Goal: Task Accomplishment & Management: Use online tool/utility

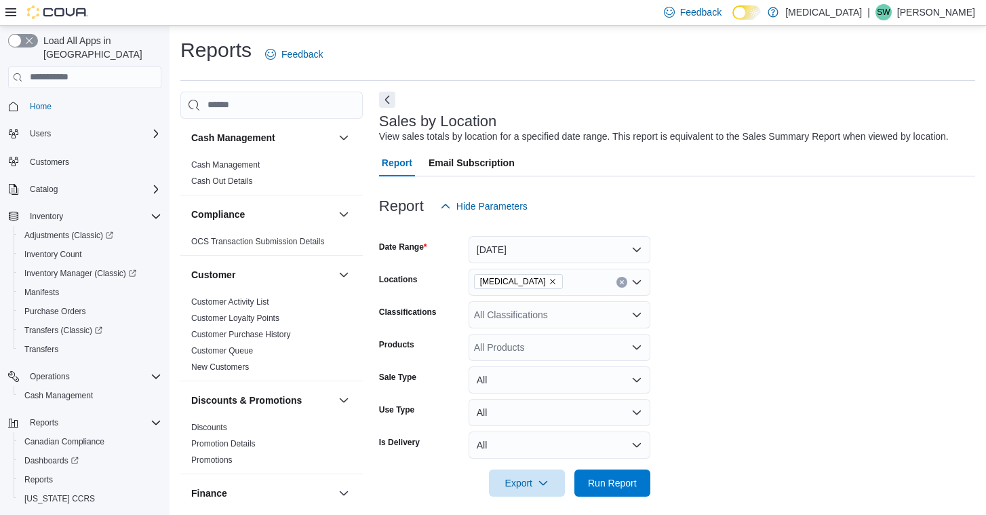
scroll to position [398, 0]
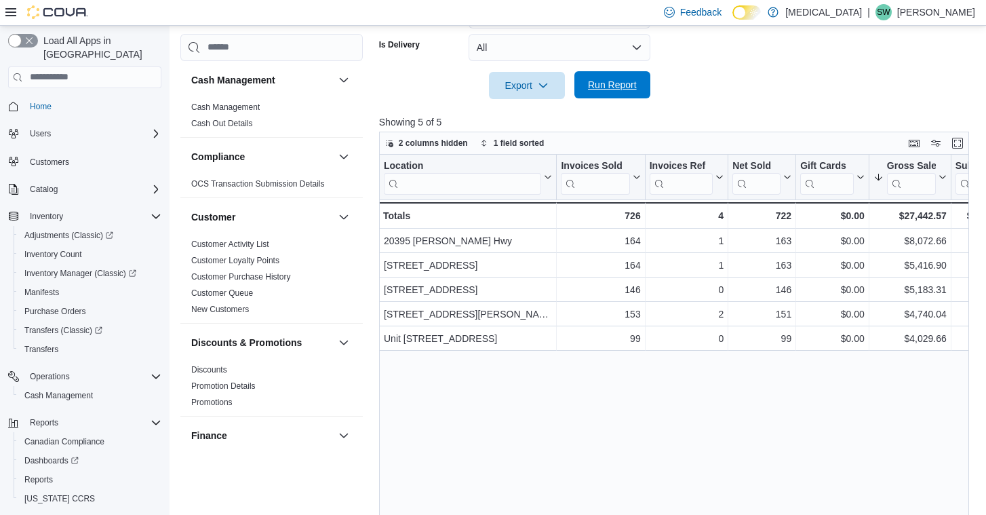
click at [613, 92] on span "Run Report" at bounding box center [612, 85] width 49 height 14
click at [634, 92] on span "Run Report" at bounding box center [612, 85] width 49 height 14
click at [614, 92] on span "Run Report" at bounding box center [612, 85] width 49 height 14
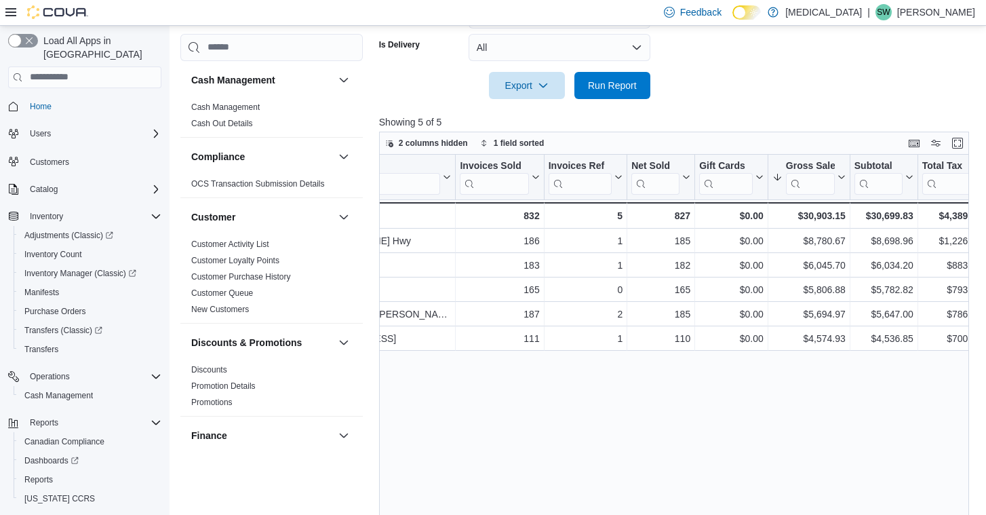
scroll to position [0, 0]
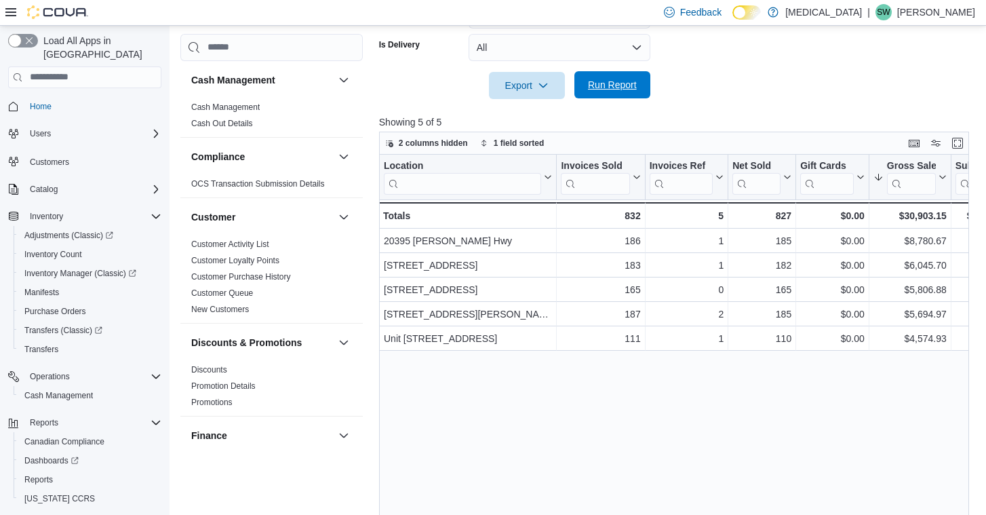
click at [625, 92] on span "Run Report" at bounding box center [612, 85] width 49 height 14
click at [617, 92] on span "Run Report" at bounding box center [612, 85] width 49 height 14
click at [605, 92] on span "Run Report" at bounding box center [612, 85] width 49 height 14
click at [607, 92] on span "Run Report" at bounding box center [612, 85] width 49 height 14
click at [623, 92] on span "Run Report" at bounding box center [612, 85] width 49 height 14
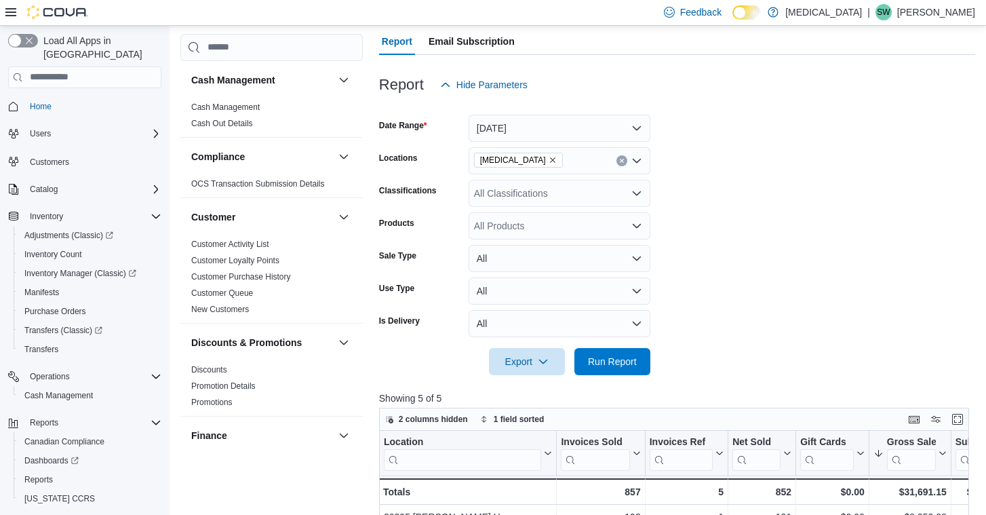
scroll to position [4, 0]
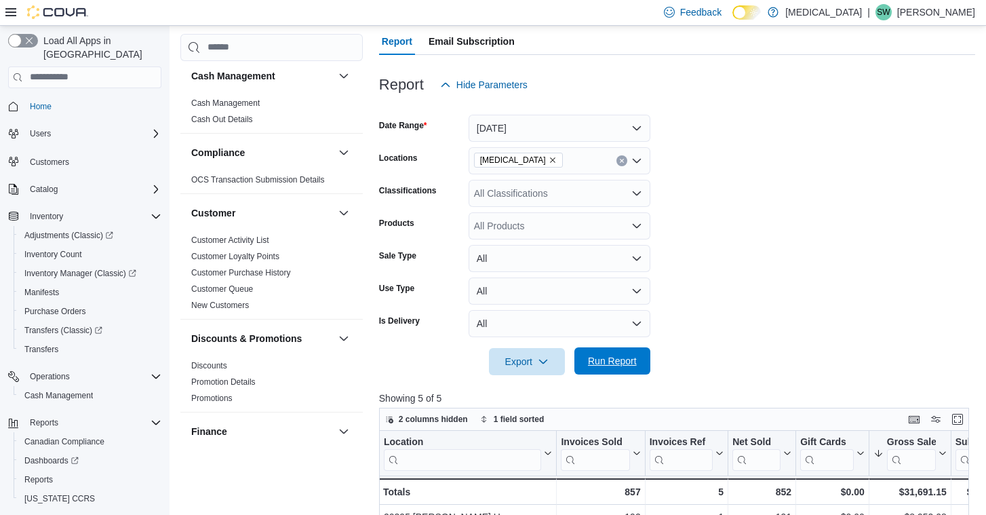
click at [617, 368] on span "Run Report" at bounding box center [612, 361] width 49 height 14
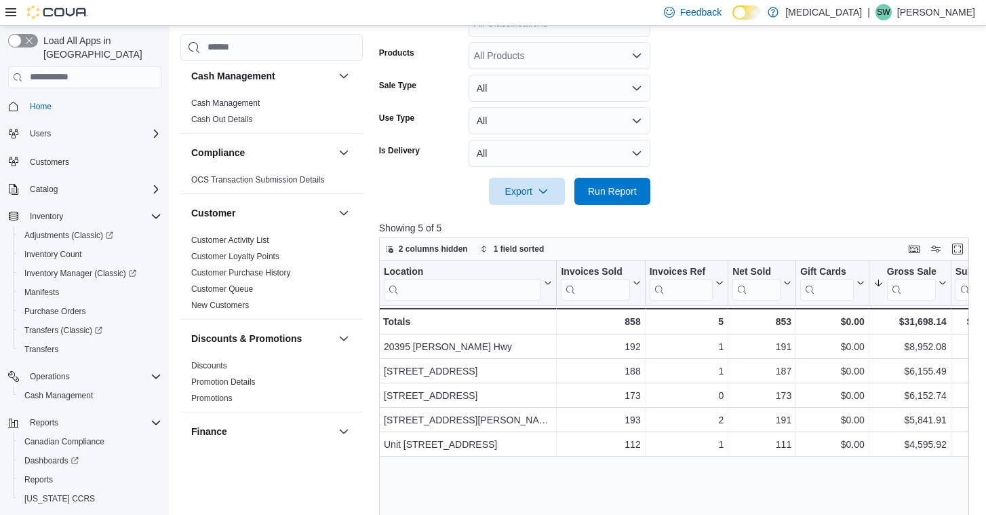
scroll to position [410, 0]
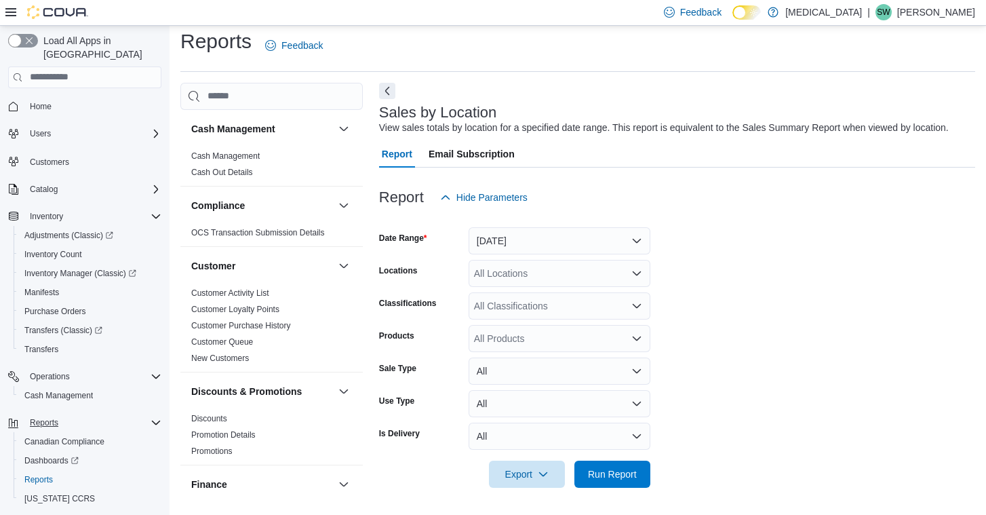
scroll to position [22, 0]
